Goal: Register for event/course

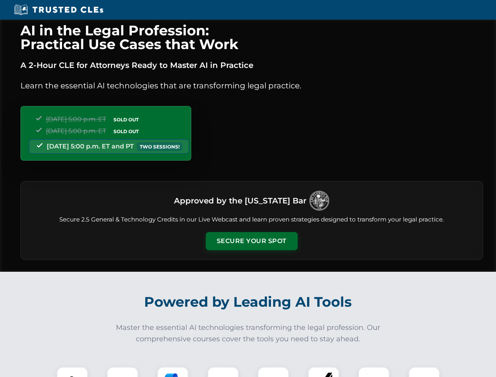
click at [251, 241] on button "Secure Your Spot" at bounding box center [252, 241] width 92 height 18
click at [72, 372] on img at bounding box center [72, 382] width 23 height 23
click at [122, 372] on div at bounding box center [122, 382] width 31 height 31
